Goal: Information Seeking & Learning: Learn about a topic

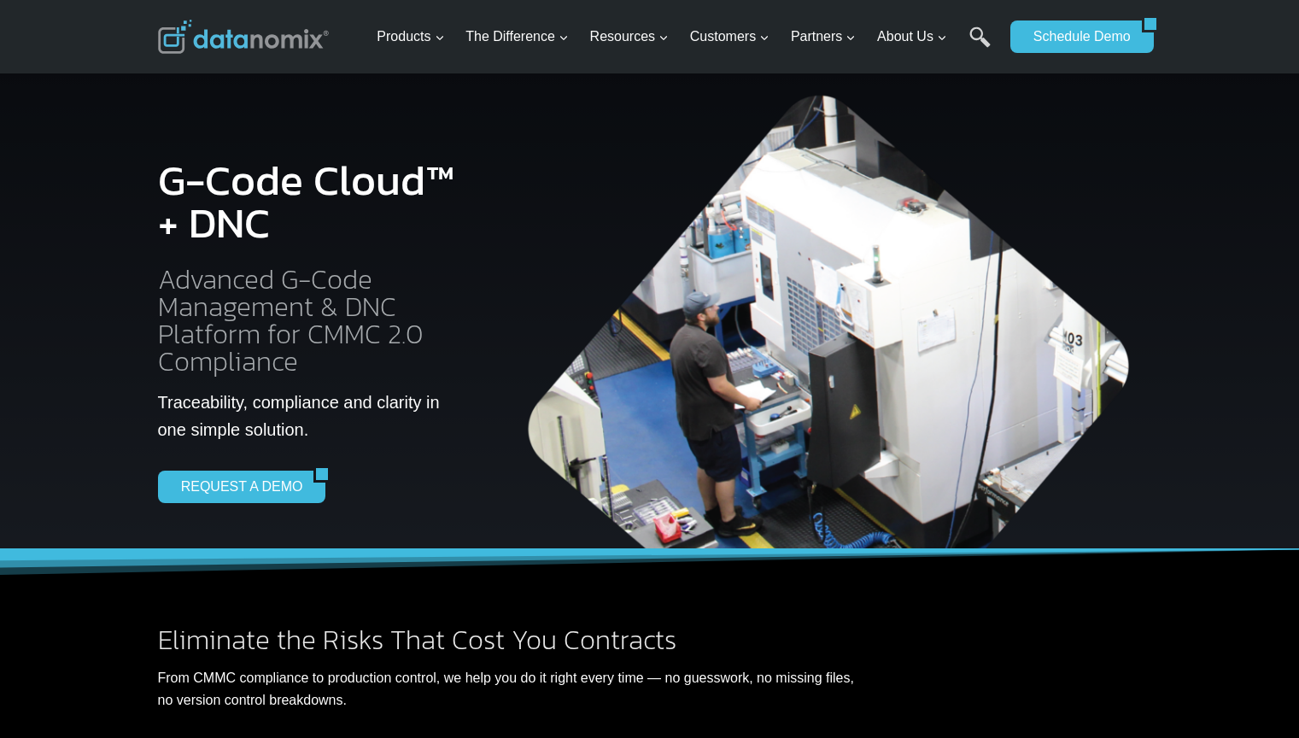
scroll to position [2988, 0]
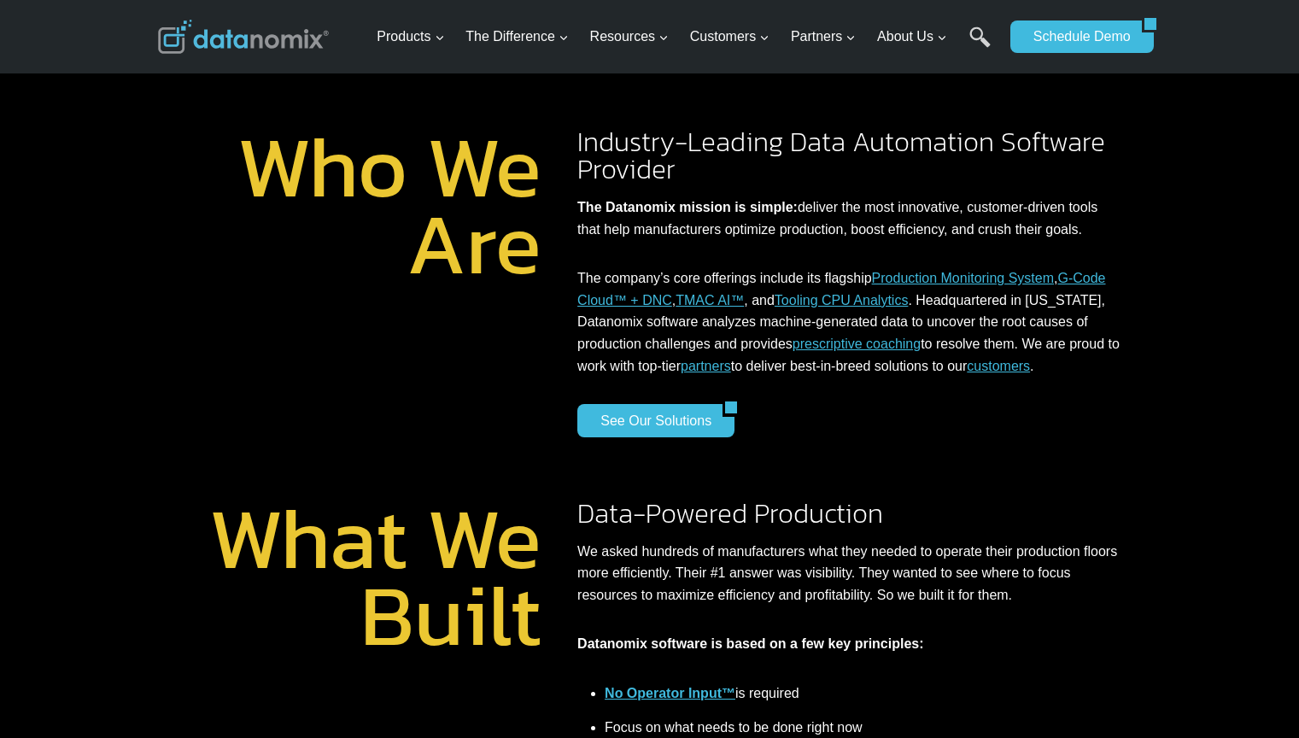
scroll to position [3672, 0]
